Goal: Find contact information: Obtain details needed to contact an individual or organization

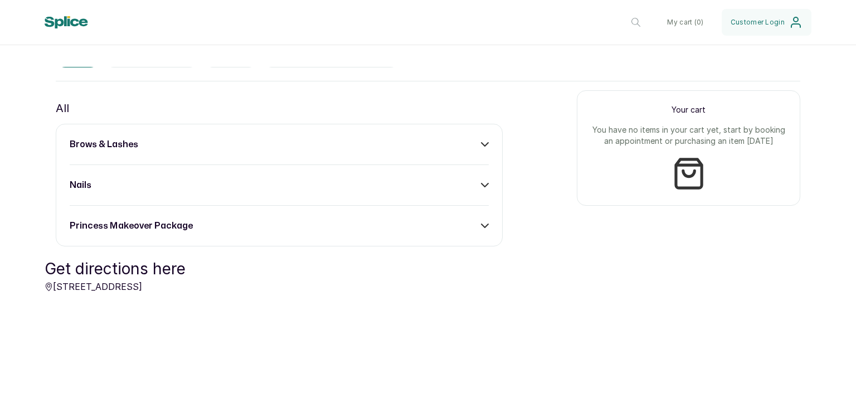
scroll to position [393, 0]
click at [481, 144] on icon at bounding box center [485, 143] width 8 height 8
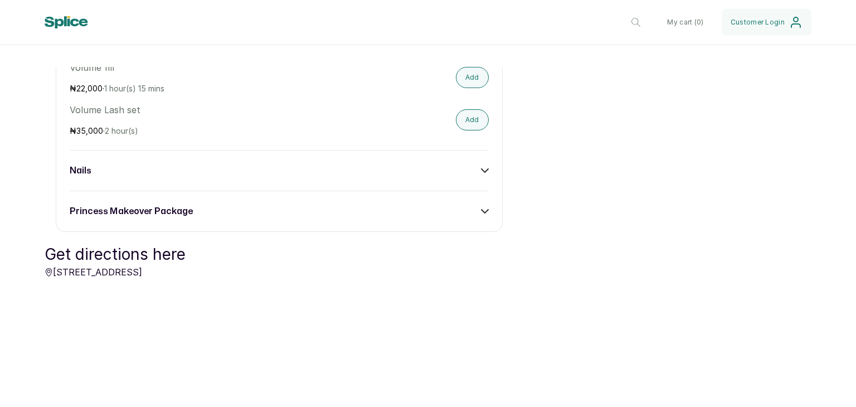
scroll to position [1244, 0]
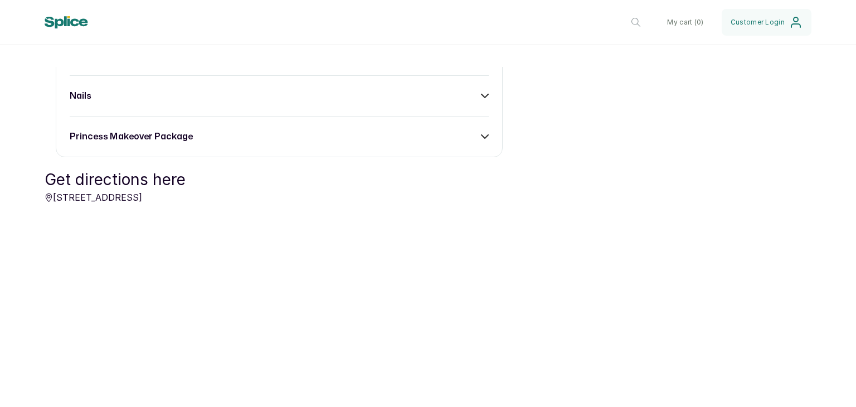
click at [198, 196] on div "Get directions here [STREET_ADDRESS]" at bounding box center [427, 293] width 811 height 251
drag, startPoint x: 198, startPoint y: 196, endPoint x: 195, endPoint y: 205, distance: 9.5
click at [195, 205] on div "Get directions here [STREET_ADDRESS]" at bounding box center [427, 293] width 811 height 251
copy p "[STREET_ADDRESS]"
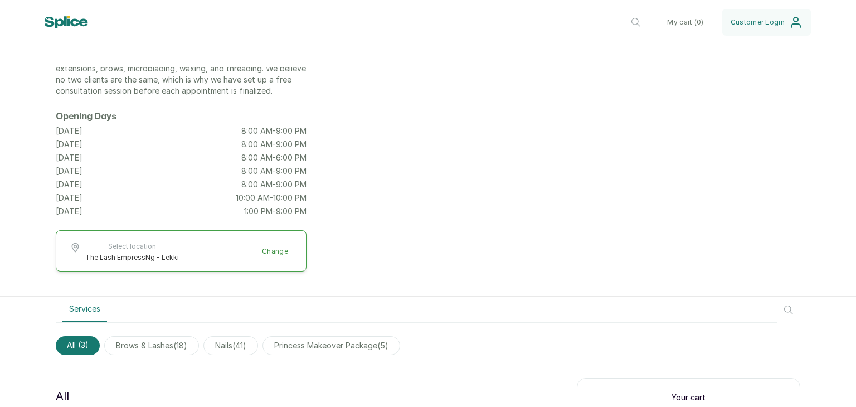
scroll to position [109, 0]
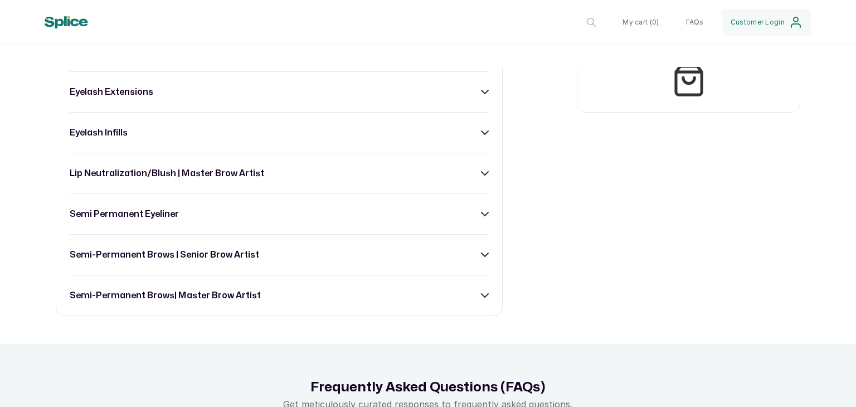
scroll to position [751, 0]
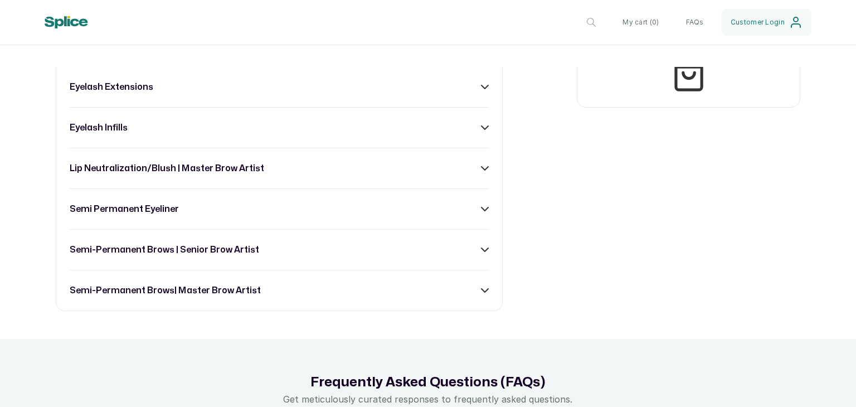
click at [481, 172] on icon at bounding box center [485, 168] width 8 height 8
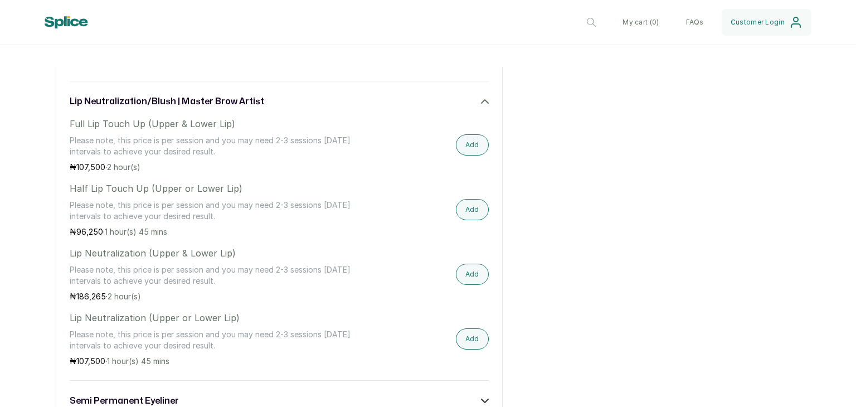
scroll to position [816, 0]
click at [481, 107] on icon at bounding box center [485, 104] width 8 height 8
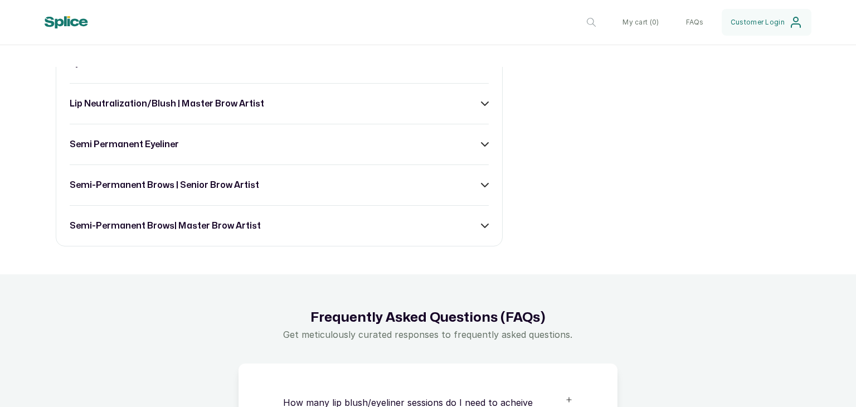
click at [481, 183] on div "brow lamination eyelash extensions eyelash infills lip neutralization/blush | m…" at bounding box center [279, 103] width 447 height 285
click at [481, 188] on icon at bounding box center [485, 185] width 8 height 8
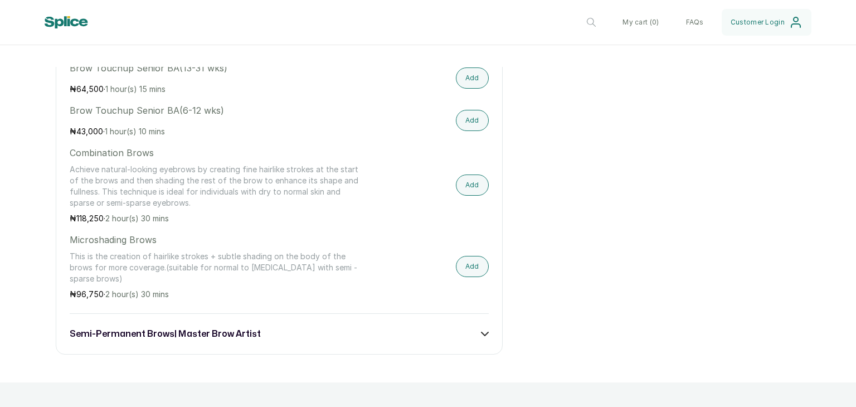
scroll to position [1099, 0]
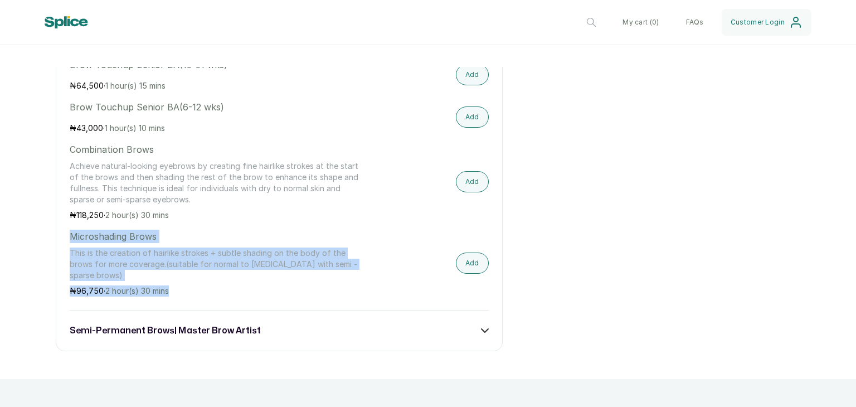
drag, startPoint x: 71, startPoint y: 244, endPoint x: 186, endPoint y: 306, distance: 130.2
click at [186, 306] on div "brow lamination eyelash extensions eyelash infills lip neutralization/blush | m…" at bounding box center [279, 14] width 447 height 673
copy div "Microshading Brows This is the creation of hairlike strokes + subtle shading on…"
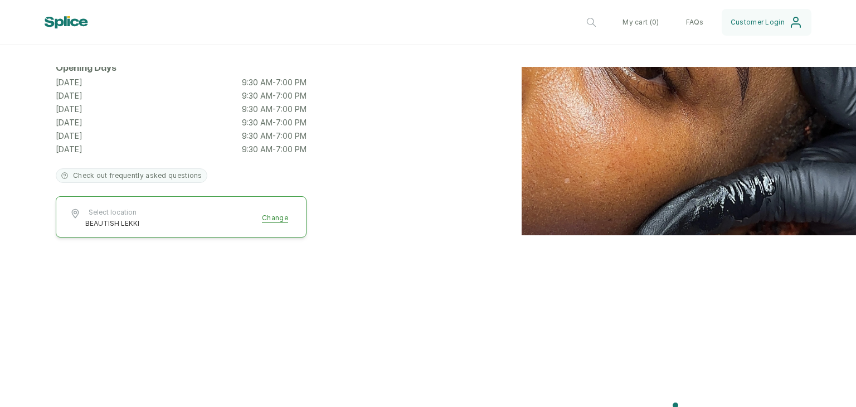
scroll to position [260, 0]
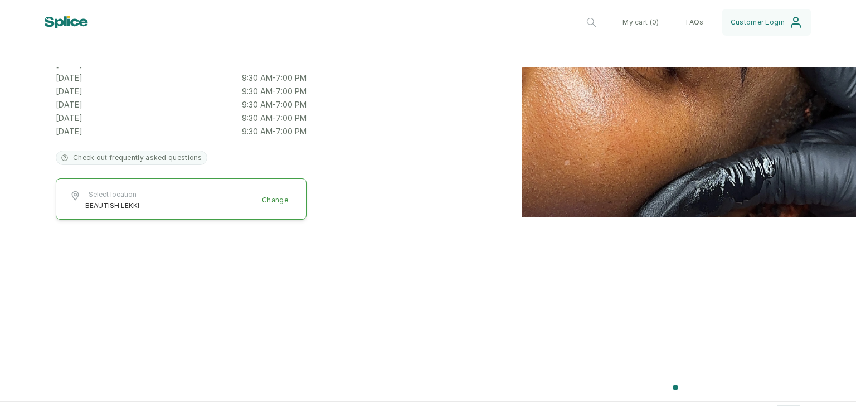
click at [111, 197] on span "Select location" at bounding box center [112, 194] width 54 height 9
click at [274, 205] on button "Select location BEAUTISH LEKKI Change" at bounding box center [181, 200] width 223 height 20
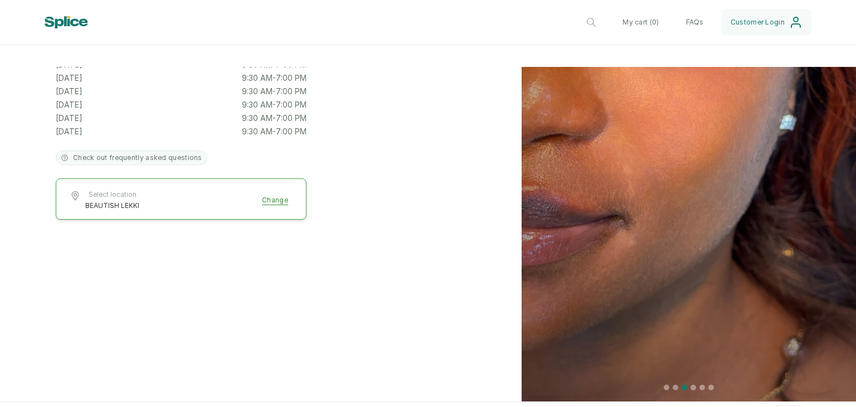
click at [274, 205] on button "Select location BEAUTISH LEKKI Change" at bounding box center [181, 200] width 223 height 20
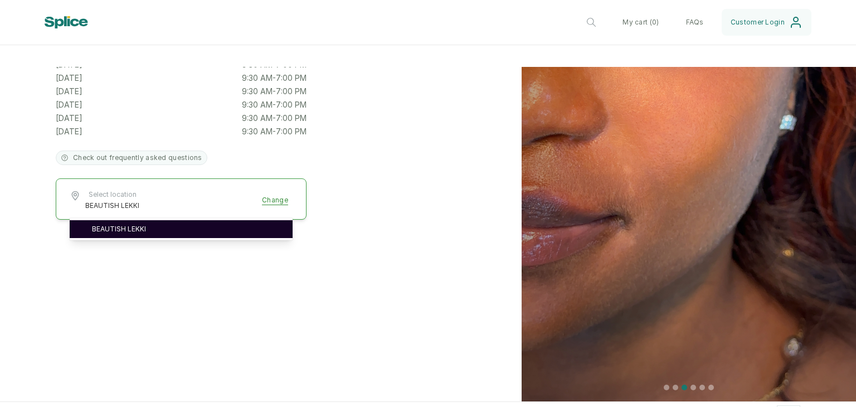
click at [144, 227] on link "BEAUTISH LEKKI" at bounding box center [188, 229] width 192 height 9
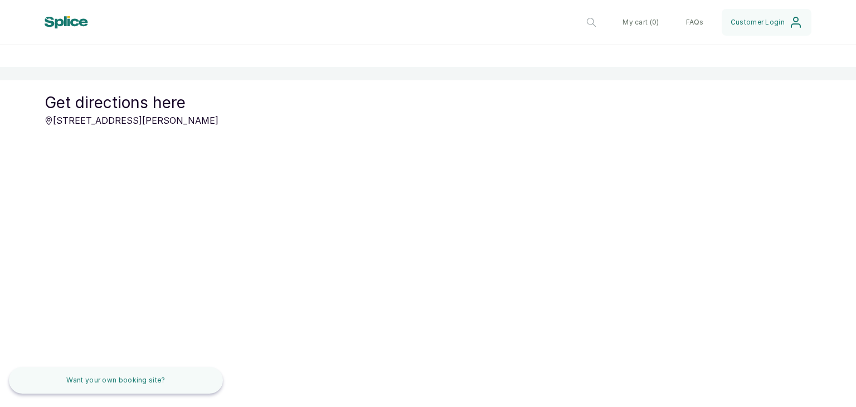
scroll to position [1352, 0]
drag, startPoint x: 173, startPoint y: 123, endPoint x: 52, endPoint y: 122, distance: 121.5
click at [52, 122] on p "13 Taiye Olowu Street, Lekki, Nigeria" at bounding box center [132, 120] width 174 height 13
copy p "13 Taiye Olowu Street, Lekki,"
